Goal: Transaction & Acquisition: Purchase product/service

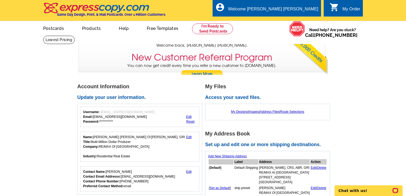
click at [274, 114] on div "My Designs | Images | Address Files | Route Selections" at bounding box center [267, 112] width 119 height 10
click at [272, 113] on link "Address Files" at bounding box center [269, 112] width 19 height 4
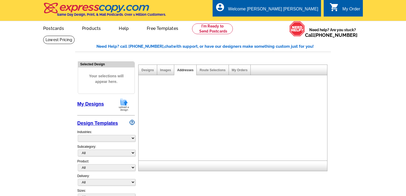
select select "785"
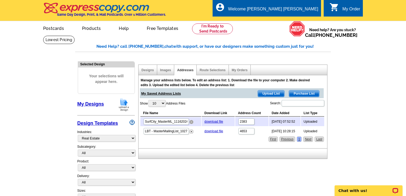
drag, startPoint x: 192, startPoint y: 122, endPoint x: 222, endPoint y: 16, distance: 110.1
click at [192, 122] on img at bounding box center [191, 122] width 4 height 4
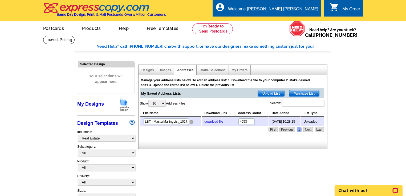
click at [191, 122] on img at bounding box center [191, 122] width 4 height 4
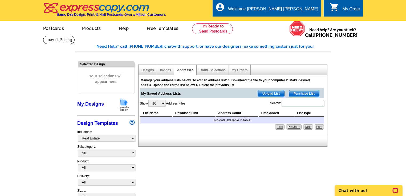
click at [266, 93] on span "Upload List" at bounding box center [271, 93] width 26 height 6
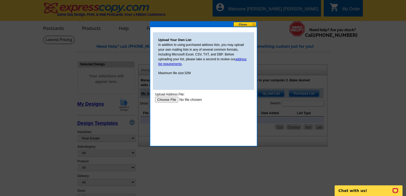
click at [166, 101] on input "file" at bounding box center [188, 100] width 67 height 6
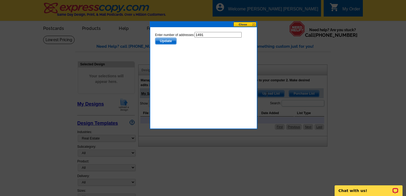
click at [195, 38] on input "1491" at bounding box center [218, 35] width 47 height 6
type input "1490"
click at [170, 44] on span "Update" at bounding box center [165, 41] width 21 height 6
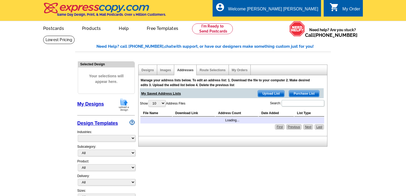
select select "785"
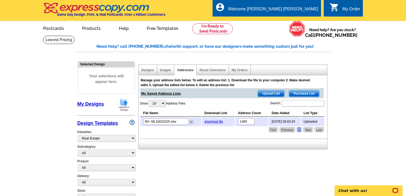
click at [274, 94] on span "Upload List" at bounding box center [271, 93] width 26 height 6
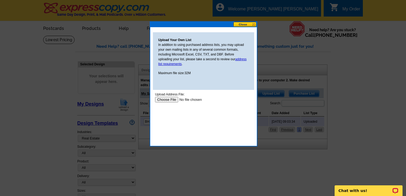
click at [181, 102] on input "file" at bounding box center [188, 100] width 67 height 6
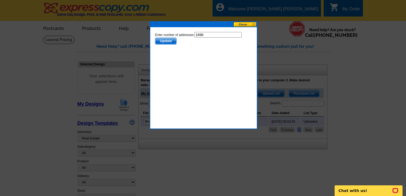
click at [195, 38] on input "1896" at bounding box center [218, 35] width 47 height 6
type input "1895"
click at [162, 44] on span "Update" at bounding box center [165, 41] width 21 height 6
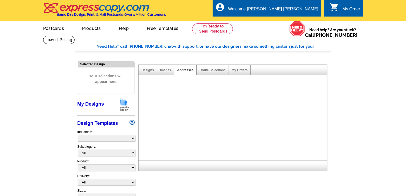
select select "785"
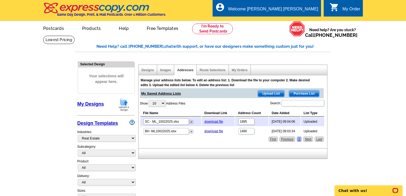
click at [94, 104] on link "My Designs" at bounding box center [90, 103] width 27 height 5
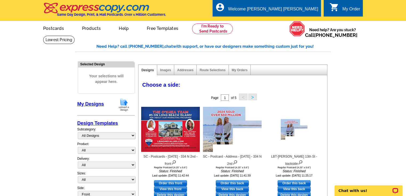
click at [127, 103] on img at bounding box center [124, 105] width 14 height 14
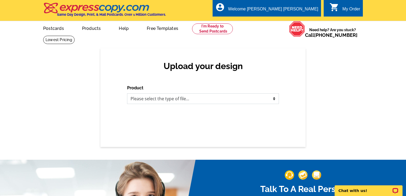
click at [274, 100] on select "Please select the type of file... Postcards Business Cards Letters and flyers G…" at bounding box center [203, 98] width 152 height 11
select select "1"
click at [127, 94] on select "Please select the type of file... Postcards Business Cards Letters and flyers G…" at bounding box center [203, 98] width 152 height 11
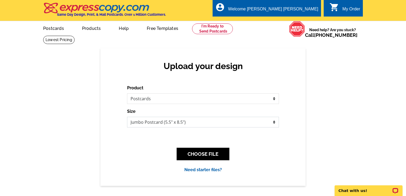
click at [274, 124] on select "Jumbo Postcard (5.5" x 8.5") Regular Postcard (4.25" x 5.6") Panoramic Postcard…" at bounding box center [203, 122] width 152 height 11
select select "1"
click at [127, 117] on select "Jumbo Postcard (5.5" x 8.5") Regular Postcard (4.25" x 5.6") Panoramic Postcard…" at bounding box center [203, 122] width 152 height 11
click at [204, 154] on button "CHOOSE FILE" at bounding box center [203, 154] width 53 height 13
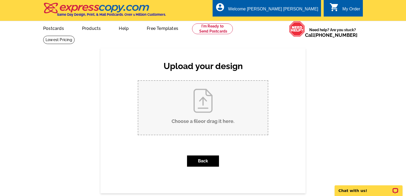
click at [196, 112] on input "Choose a file or drag it here ." at bounding box center [202, 108] width 129 height 54
type input "C:\fakepath\118 Dolphin -Frt Postcard 10-3-25.pdf"
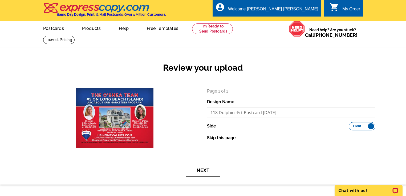
click at [203, 170] on button "Next" at bounding box center [203, 170] width 35 height 13
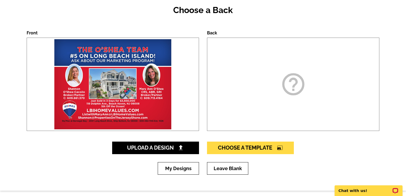
scroll to position [64, 0]
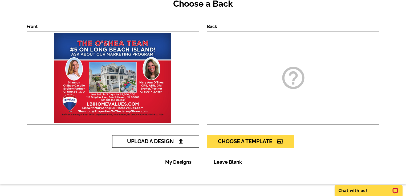
click at [176, 143] on span "Upload A Design" at bounding box center [155, 141] width 57 height 6
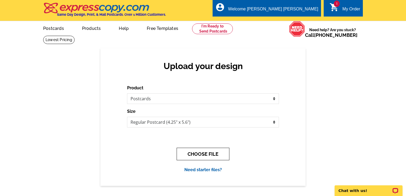
click at [208, 153] on button "CHOOSE FILE" at bounding box center [203, 154] width 53 height 13
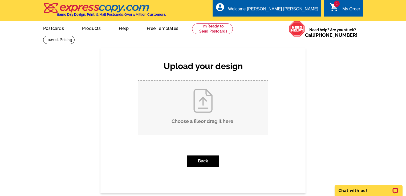
click at [204, 107] on input "Choose a file or drag it here ." at bounding box center [202, 108] width 129 height 54
type input "C:\fakepath\118 Dolphin -PC address side.pdf"
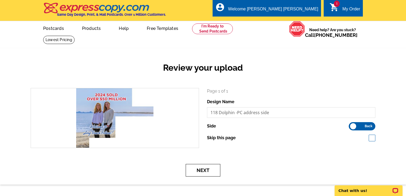
click at [204, 169] on button "Next" at bounding box center [203, 170] width 35 height 13
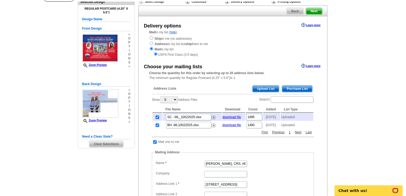
scroll to position [43, 0]
click at [157, 117] on input "checkbox" at bounding box center [157, 116] width 3 height 3
checkbox input "false"
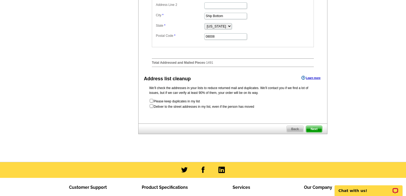
scroll to position [234, 0]
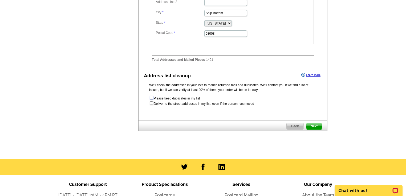
click at [150, 99] on input "checkbox" at bounding box center [151, 97] width 3 height 3
checkbox input "true"
click at [312, 127] on span "Next" at bounding box center [314, 126] width 16 height 6
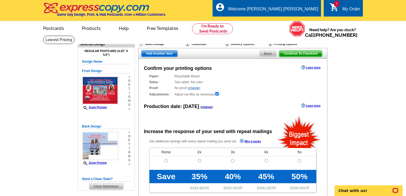
radio input "false"
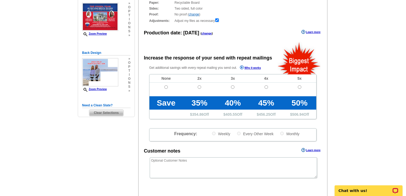
scroll to position [85, 0]
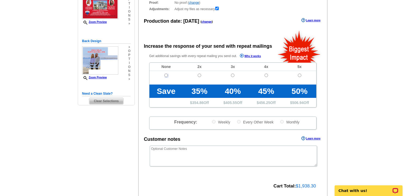
click at [165, 76] on input "radio" at bounding box center [165, 75] width 3 height 3
radio input "true"
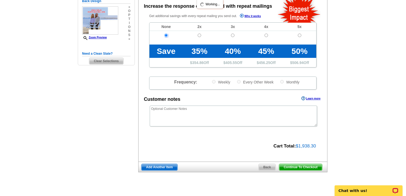
scroll to position [128, 0]
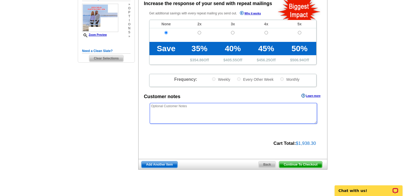
click at [169, 111] on textarea at bounding box center [233, 113] width 167 height 21
paste textarea "We are aware of the color shift from RGB to CMYK. We are also aware the smaller…"
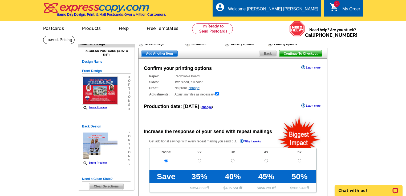
scroll to position [21, 0]
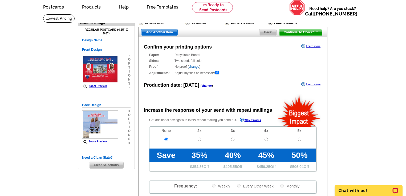
type textarea "We are aware of the color shift from RGB to CMYK. We are also aware the smaller…"
click at [306, 47] on link "Learn more" at bounding box center [310, 46] width 19 height 4
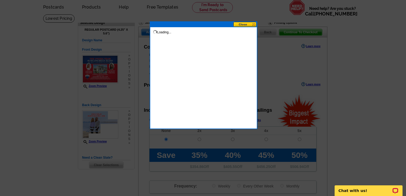
scroll to position [0, 0]
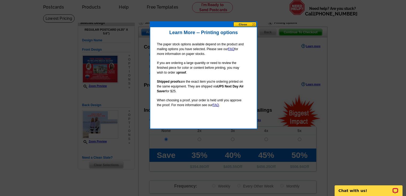
click at [242, 23] on button at bounding box center [244, 24] width 23 height 5
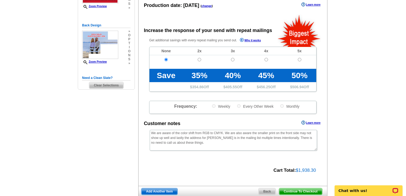
scroll to position [128, 0]
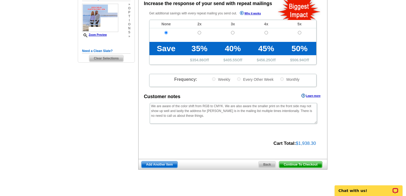
click at [156, 165] on span "Add Another Item" at bounding box center [159, 164] width 36 height 6
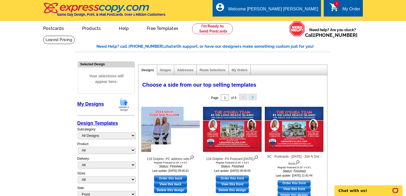
click at [126, 105] on img at bounding box center [124, 105] width 14 height 14
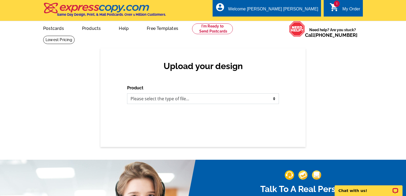
click at [273, 100] on select "Please select the type of file... Postcards Business Cards Letters and flyers G…" at bounding box center [203, 98] width 152 height 11
select select "1"
click at [127, 94] on select "Please select the type of file... Postcards Business Cards Letters and flyers G…" at bounding box center [203, 98] width 152 height 11
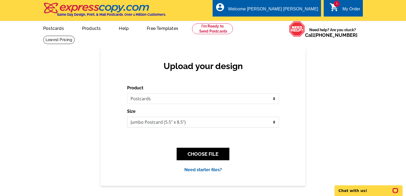
drag, startPoint x: 274, startPoint y: 123, endPoint x: 269, endPoint y: 125, distance: 5.0
click at [274, 123] on select "Jumbo Postcard (5.5" x 8.5") Regular Postcard (4.25" x 5.6") Panoramic Postcard…" at bounding box center [203, 122] width 152 height 11
select select "1"
click at [127, 117] on select "Jumbo Postcard (5.5" x 8.5") Regular Postcard (4.25" x 5.6") Panoramic Postcard…" at bounding box center [203, 122] width 152 height 11
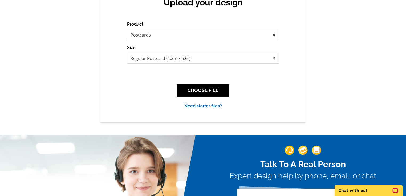
scroll to position [64, 0]
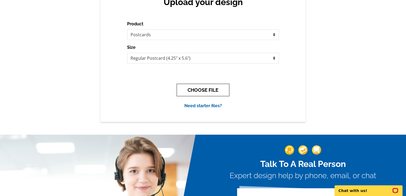
click at [204, 90] on button "CHOOSE FILE" at bounding box center [203, 90] width 53 height 13
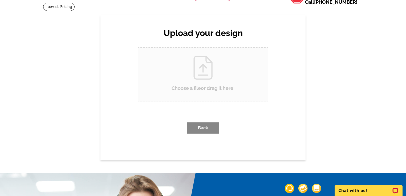
scroll to position [0, 0]
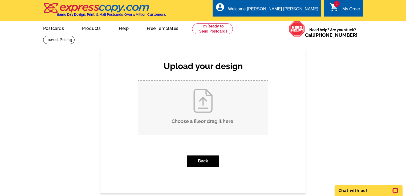
click at [193, 111] on input "Choose a file or drag it here ." at bounding box center [202, 108] width 129 height 54
type input "C:\fakepath\205 N 13th St., SC front.pdf"
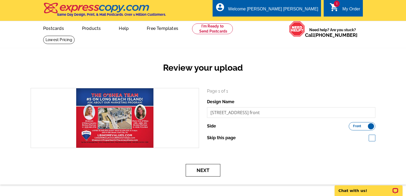
click at [202, 170] on button "Next" at bounding box center [203, 170] width 35 height 13
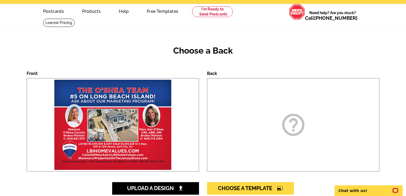
scroll to position [43, 0]
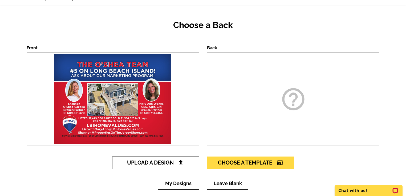
click at [165, 163] on span "Upload A Design" at bounding box center [155, 162] width 57 height 6
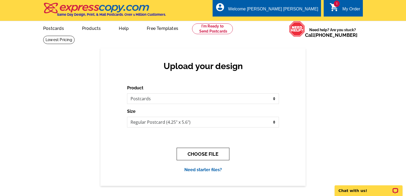
click at [213, 151] on button "CHOOSE FILE" at bounding box center [203, 154] width 53 height 13
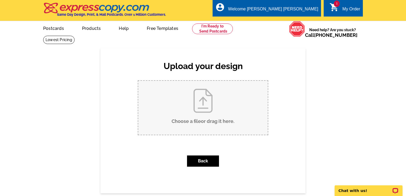
click at [210, 109] on input "Choose a file or drag it here ." at bounding box center [202, 108] width 129 height 54
type input "C:\fakepath\205 N 13th St., SC - back.pdf"
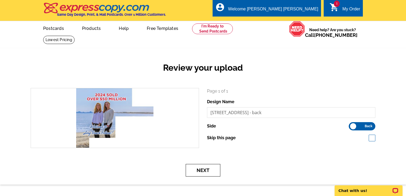
click at [193, 171] on button "Next" at bounding box center [203, 170] width 35 height 13
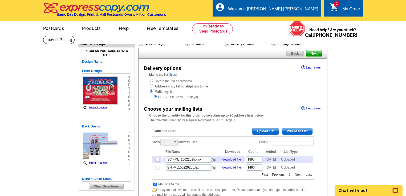
click at [157, 160] on input "checkbox" at bounding box center [157, 159] width 3 height 3
checkbox input "true"
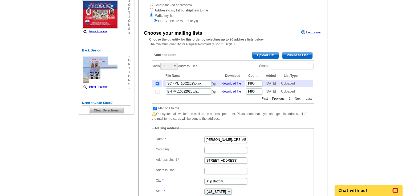
scroll to position [85, 0]
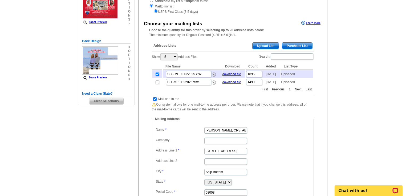
click at [155, 101] on input "checkbox" at bounding box center [154, 98] width 3 height 3
checkbox input "false"
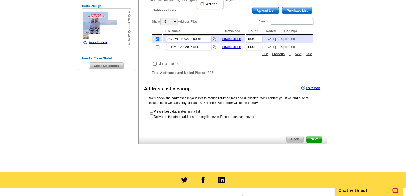
scroll to position [128, 0]
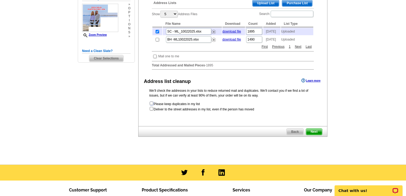
click at [152, 105] on input "checkbox" at bounding box center [151, 103] width 3 height 3
checkbox input "true"
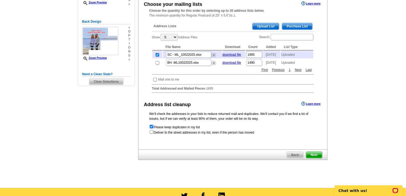
scroll to position [107, 0]
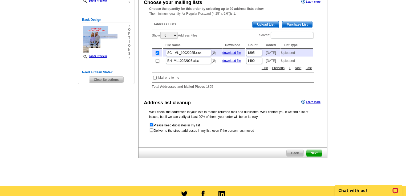
click at [311, 156] on span "Next" at bounding box center [314, 153] width 16 height 6
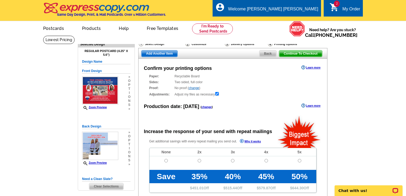
radio input "false"
click at [165, 161] on input "radio" at bounding box center [165, 160] width 3 height 3
radio input "true"
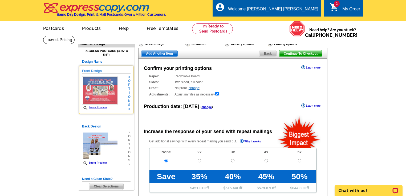
click at [98, 107] on link "Zoom Preview" at bounding box center [94, 107] width 25 height 3
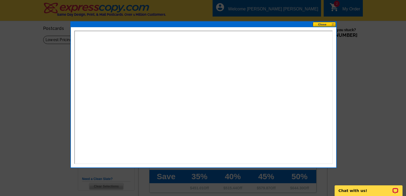
click at [320, 22] on button at bounding box center [324, 24] width 23 height 5
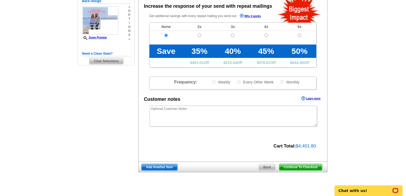
scroll to position [128, 0]
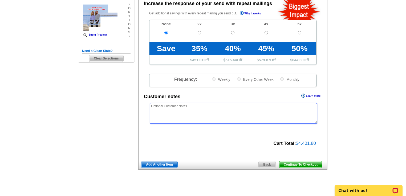
click at [158, 112] on textarea at bounding box center [233, 113] width 167 height 21
paste textarea "We are aware of the color shift from RGB to CMYK. We are also aware the smaller…"
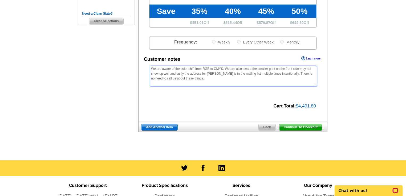
scroll to position [171, 0]
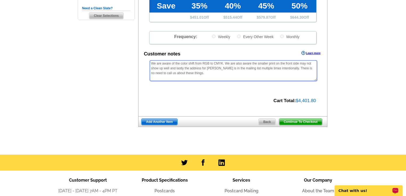
type textarea "We are aware of the color shift from RGB to CMYK. We are also aware the smaller…"
click at [355, 192] on p "Chat with us!" at bounding box center [365, 190] width 53 height 4
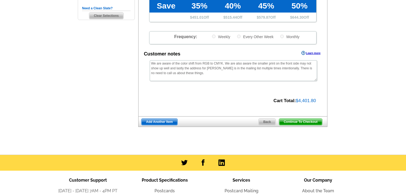
scroll to position [0, 0]
click at [294, 122] on span "Continue To Checkout" at bounding box center [300, 122] width 43 height 6
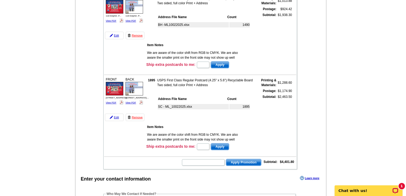
scroll to position [85, 0]
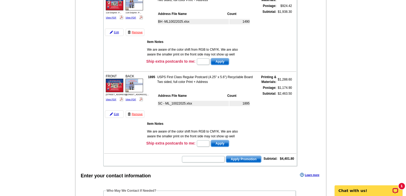
click at [181, 155] on td "Apply Promotion Subtotal: $4,401.80" at bounding box center [200, 158] width 192 height 9
click at [189, 159] on input "text" at bounding box center [203, 159] width 43 height 6
type input "CC2330"
click at [244, 156] on span "Apply Promotion" at bounding box center [243, 159] width 35 height 6
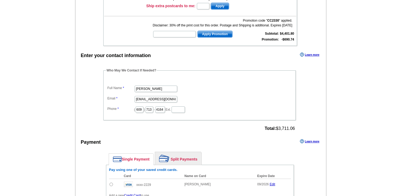
scroll to position [234, 0]
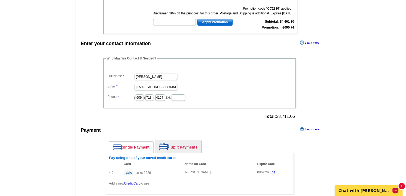
click at [358, 191] on p "Chat with Shonna" at bounding box center [365, 190] width 53 height 4
click at [110, 171] on input "radio" at bounding box center [111, 172] width 3 height 3
radio input "true"
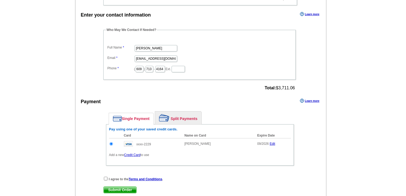
scroll to position [277, 0]
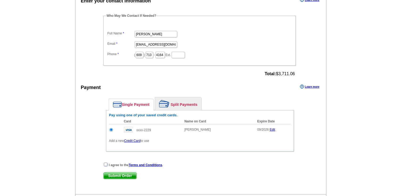
click at [104, 163] on input "checkbox" at bounding box center [105, 164] width 3 height 3
checkbox input "true"
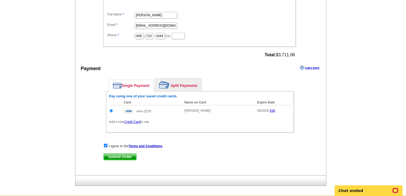
scroll to position [298, 0]
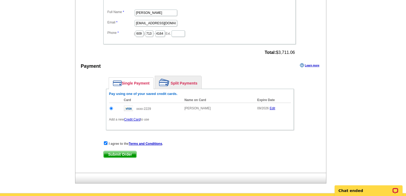
click at [126, 151] on span "Submit Order" at bounding box center [120, 154] width 33 height 6
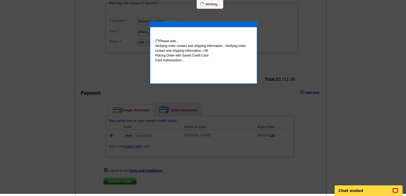
scroll to position [296, 0]
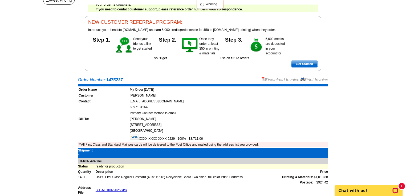
scroll to position [43, 0]
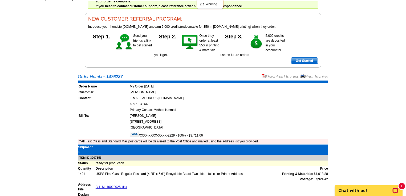
click at [270, 77] on link "Download Invoice" at bounding box center [281, 76] width 38 height 5
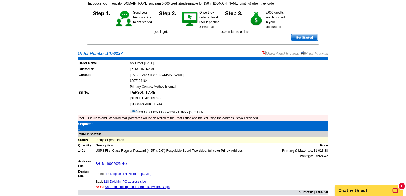
scroll to position [64, 0]
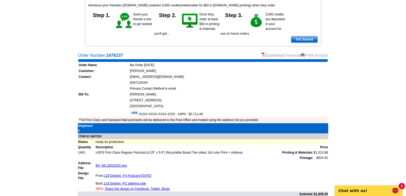
click at [399, 186] on div "1" at bounding box center [402, 186] width 6 height 6
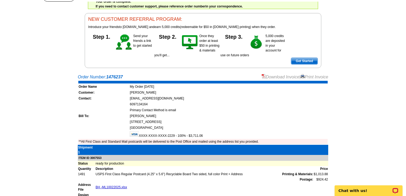
scroll to position [0, 0]
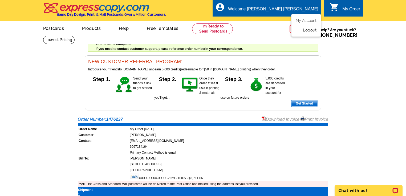
click at [307, 31] on link "Logout" at bounding box center [310, 30] width 14 height 5
